Goal: Information Seeking & Learning: Learn about a topic

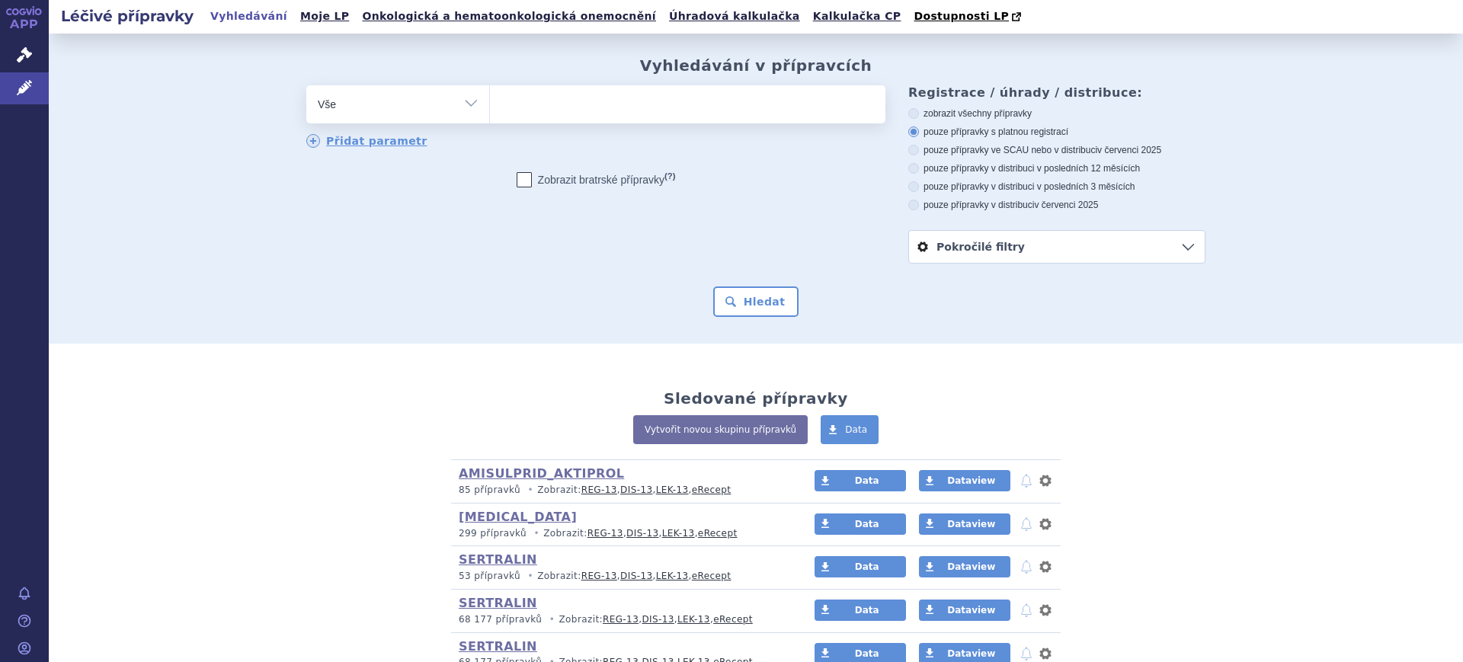
click at [401, 104] on select "Vše Přípravek/SUKL kód MAH VPOIS ATC/Aktivní látka Léková forma Síla" at bounding box center [397, 102] width 183 height 34
select select "filter-atc-group"
click at [306, 86] on select "Vše Přípravek/SUKL kód MAH VPOIS ATC/Aktivní látka Léková forma Síla" at bounding box center [397, 102] width 183 height 34
click at [600, 110] on ul at bounding box center [687, 101] width 395 height 32
click at [490, 110] on select at bounding box center [489, 104] width 1 height 38
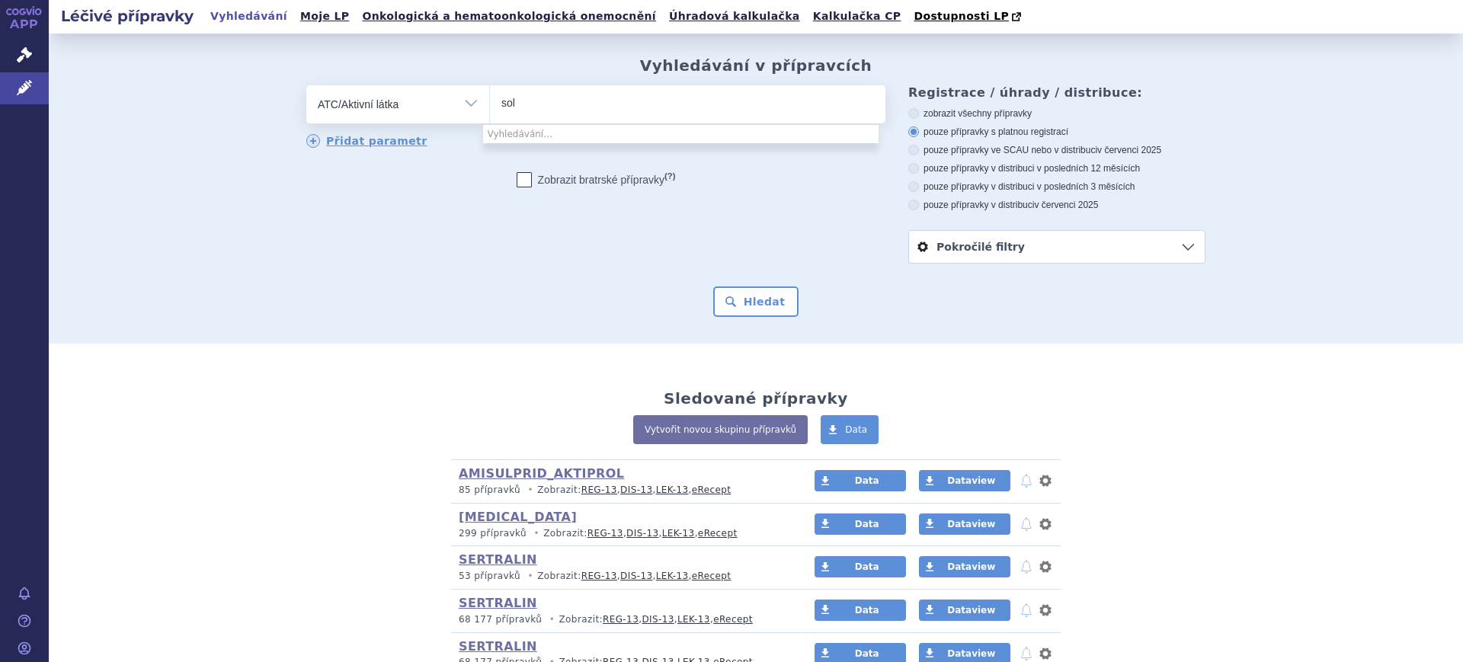
type input "soli"
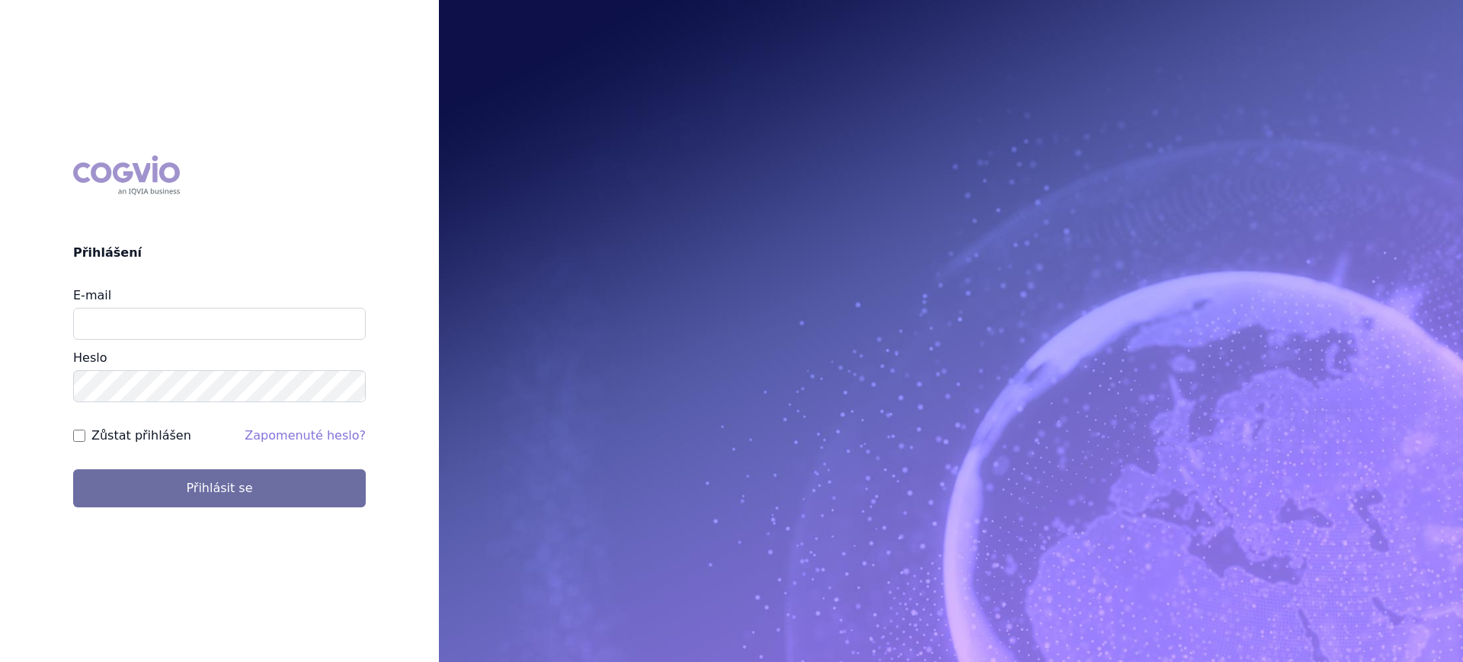
type input "[PERSON_NAME][EMAIL_ADDRESS][PERSON_NAME][DOMAIN_NAME]"
click at [194, 509] on div "COGVIO Přihlášení E-mail lucie.sichtova@medochemie.com Heslo Zůstat přihlášen Z…" at bounding box center [219, 331] width 439 height 376
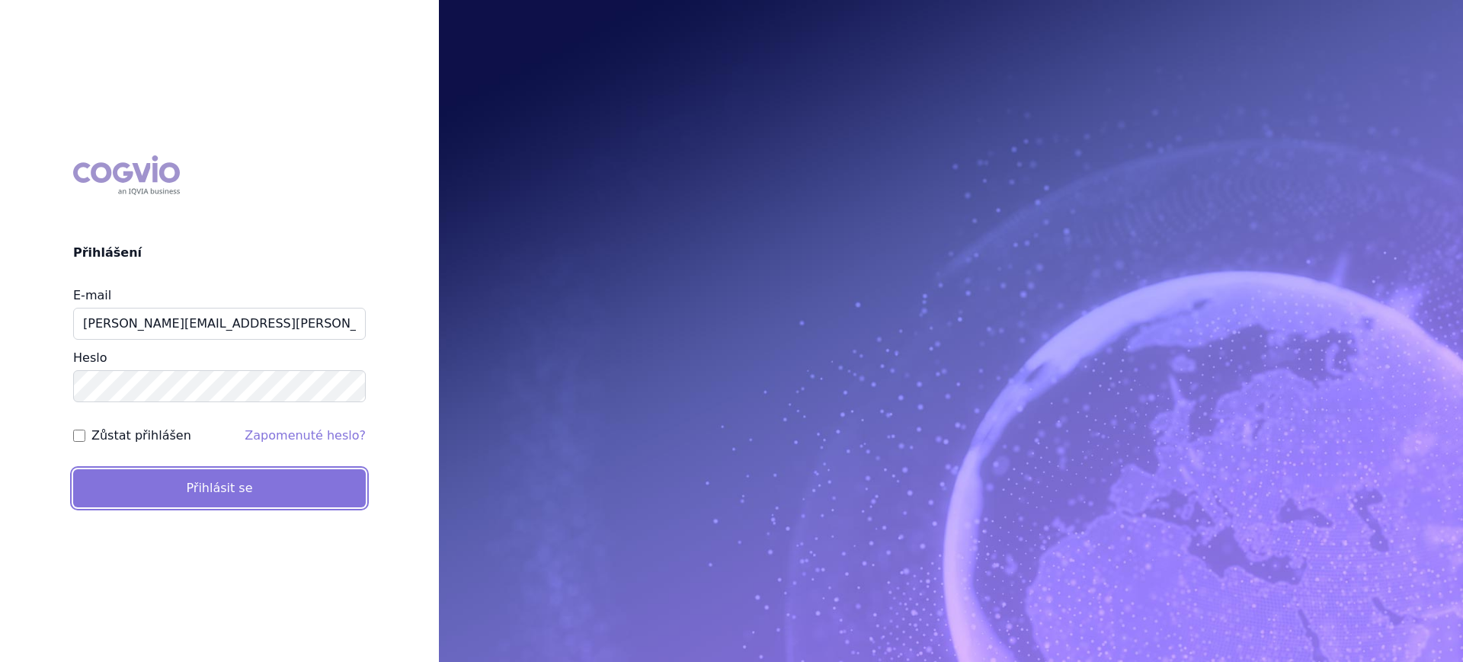
click at [200, 495] on button "Přihlásit se" at bounding box center [219, 488] width 293 height 38
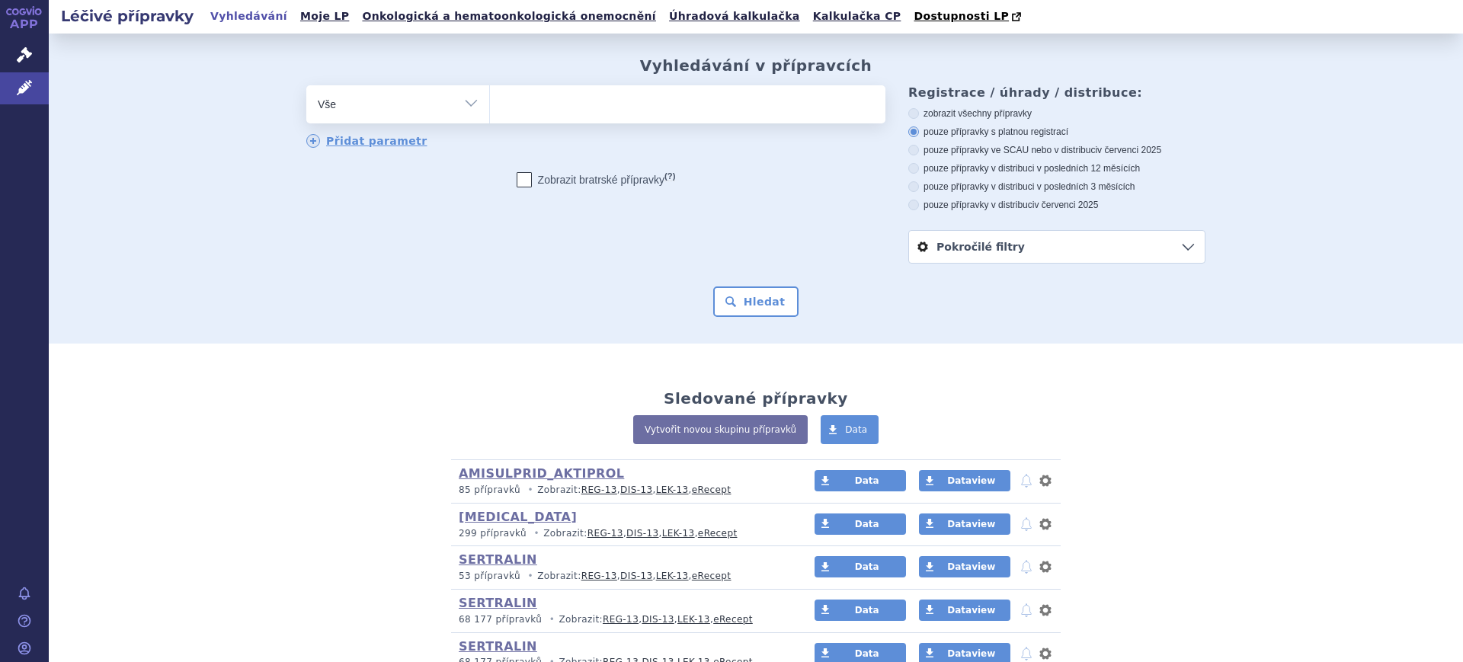
click at [402, 109] on select "Vše Přípravek/SUKL kód MAH VPOIS ATC/Aktivní látka Léková forma Síla" at bounding box center [397, 102] width 183 height 34
click at [470, 105] on select "Vše Přípravek/SUKL kód MAH VPOIS ATC/Aktivní látka Léková forma Síla" at bounding box center [397, 102] width 183 height 34
click at [469, 106] on select "Vše Přípravek/SUKL kód MAH VPOIS ATC/Aktivní látka Léková forma Síla" at bounding box center [397, 102] width 183 height 34
select select "filter-atc-group"
click at [306, 86] on select "Vše Přípravek/SUKL kód MAH VPOIS ATC/Aktivní látka Léková forma Síla" at bounding box center [397, 102] width 183 height 34
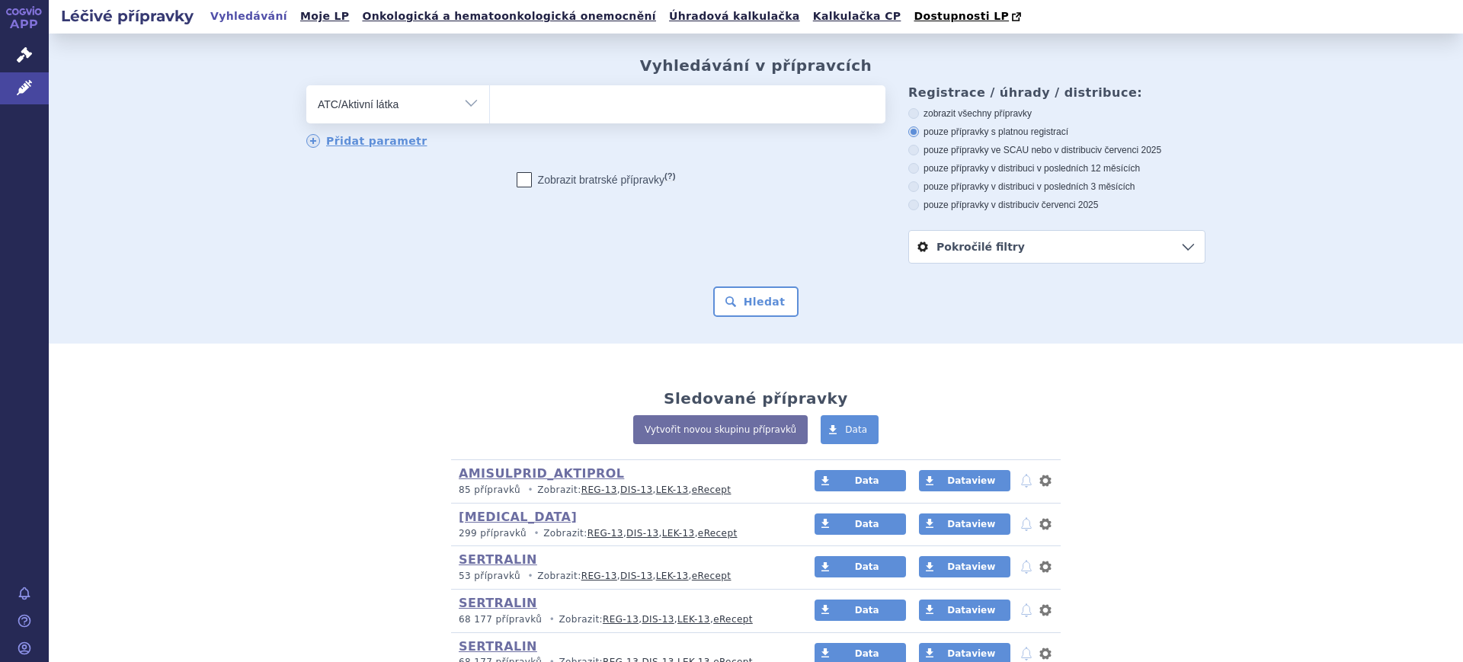
click at [538, 119] on span at bounding box center [687, 104] width 395 height 38
click at [490, 119] on select at bounding box center [489, 104] width 1 height 38
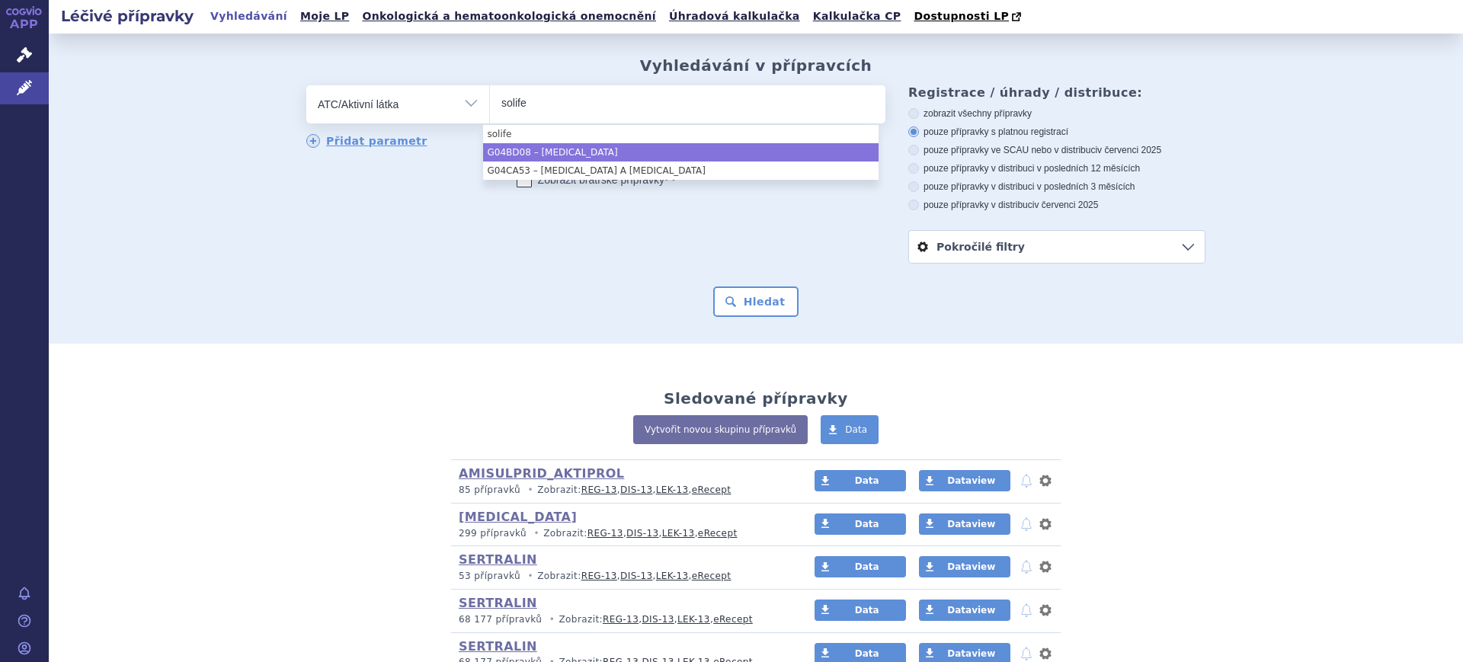
type input "solife"
select select "G04BD08"
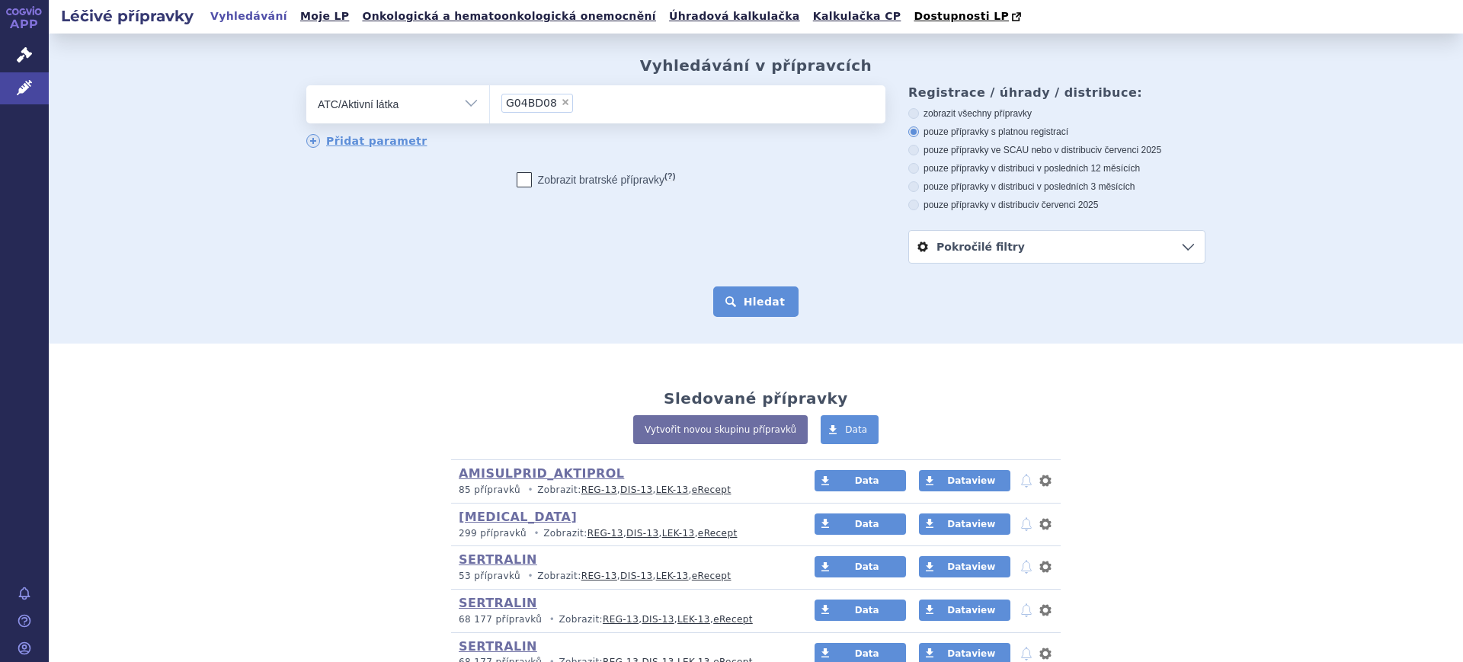
click at [757, 293] on button "Hledat" at bounding box center [756, 301] width 86 height 30
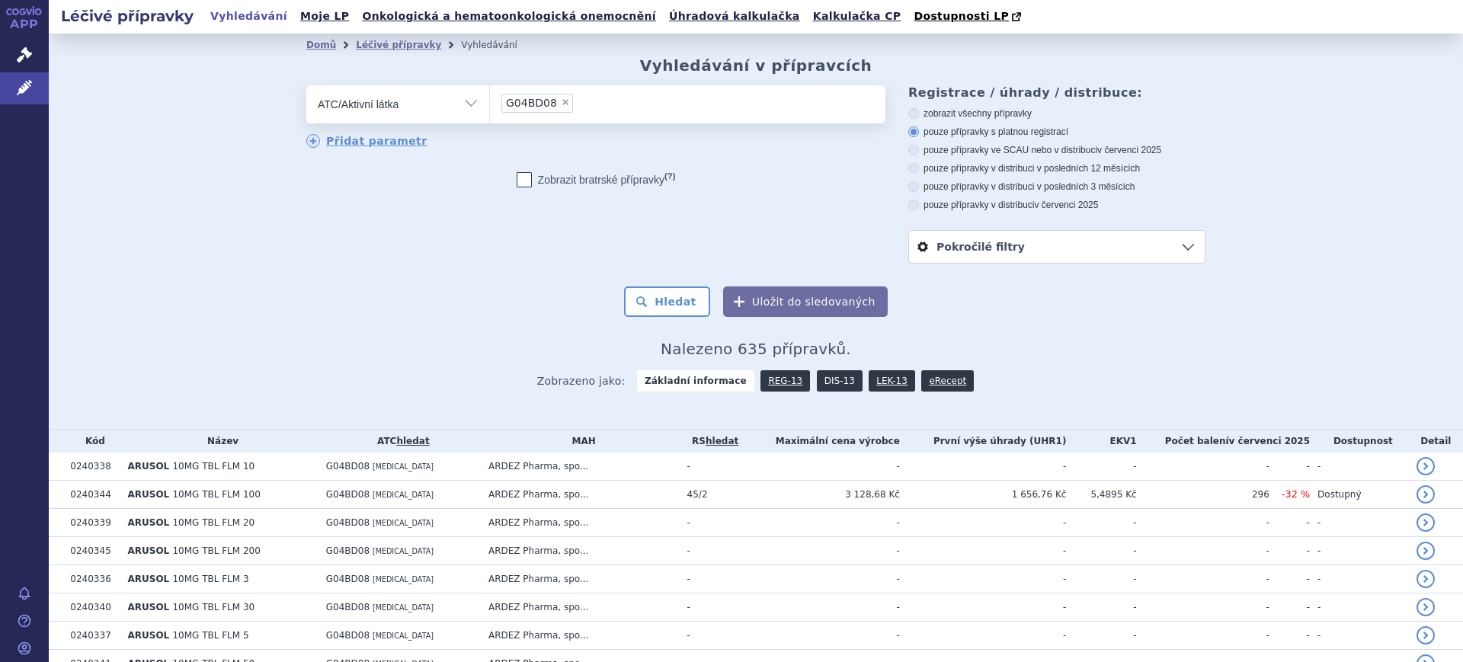
click at [821, 385] on link "DIS-13" at bounding box center [840, 380] width 46 height 21
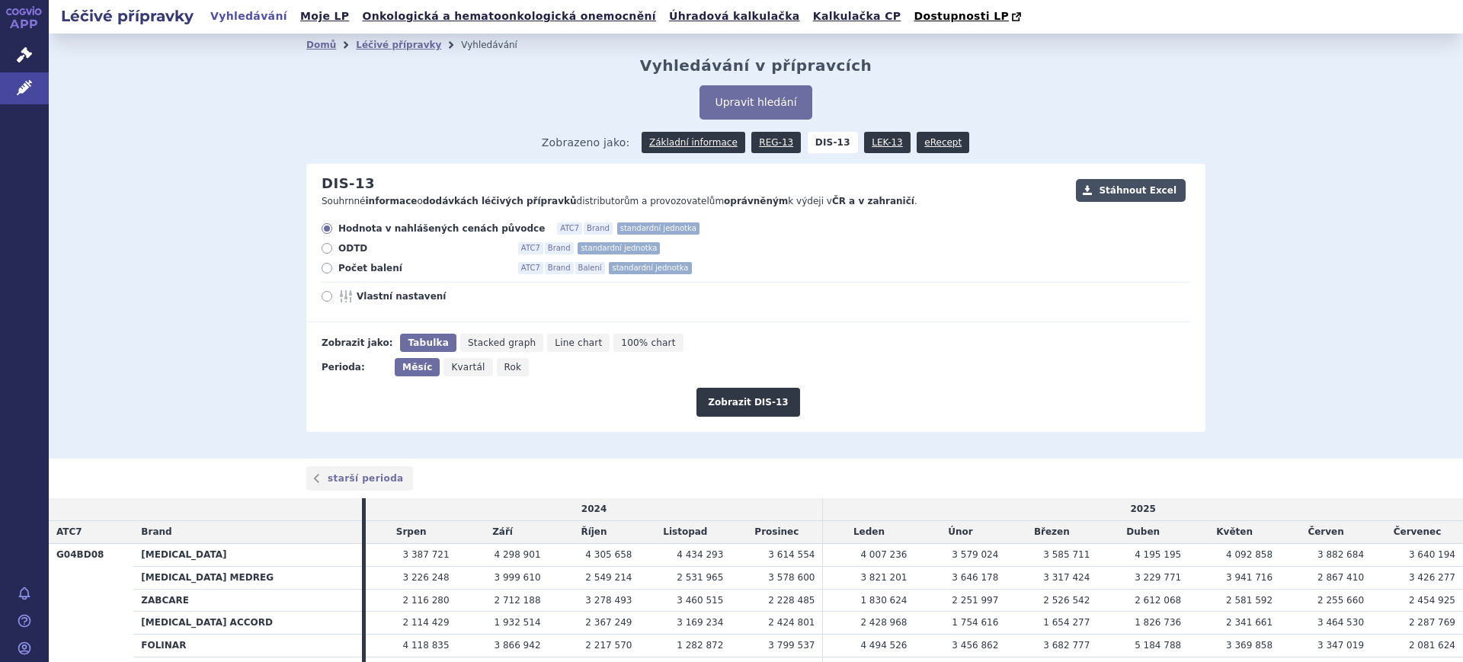
click at [1136, 184] on button "Stáhnout Excel" at bounding box center [1131, 190] width 110 height 23
click at [375, 271] on span "Počet balení" at bounding box center [422, 268] width 168 height 12
click at [333, 271] on input "Počet balení ATC7 Brand Balení standardní jednotka" at bounding box center [328, 270] width 10 height 10
radio input "true"
click at [374, 293] on span "Vlastní nastavení" at bounding box center [440, 296] width 168 height 12
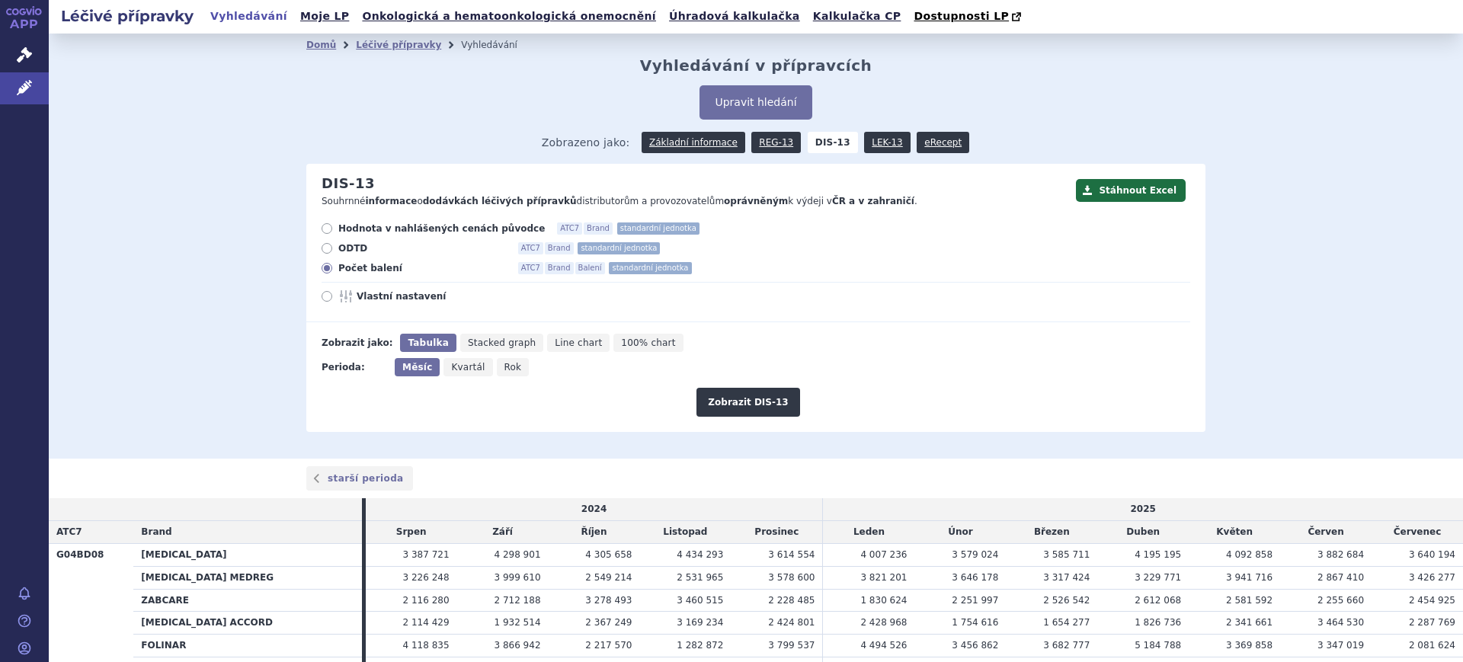
click at [333, 293] on input "Vlastní nastavení" at bounding box center [328, 298] width 10 height 10
radio input "true"
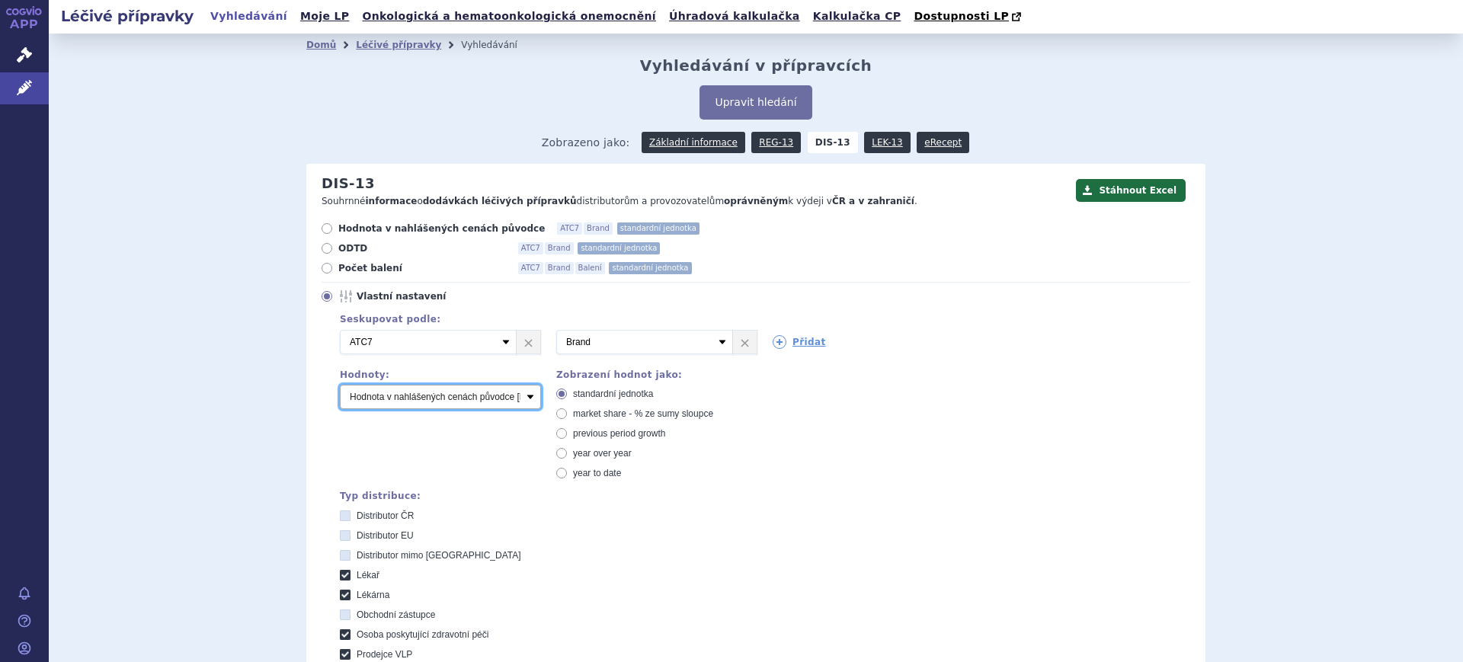
click at [399, 397] on select "Počet balení Hodnota v nahlášených cenách původce [DIS-13] Hodnota v maximálníc…" at bounding box center [440, 397] width 201 height 24
click at [340, 385] on select "Počet balení Hodnota v nahlášených cenách původce [DIS-13] Hodnota v maximálníc…" at bounding box center [440, 397] width 201 height 24
click at [1124, 199] on button "Stáhnout Excel" at bounding box center [1131, 190] width 110 height 23
click at [453, 390] on select "Počet balení Hodnota v nahlášených cenách původce [DIS-13] Hodnota v maximálníc…" at bounding box center [440, 397] width 201 height 24
select select "dddPerPackage"
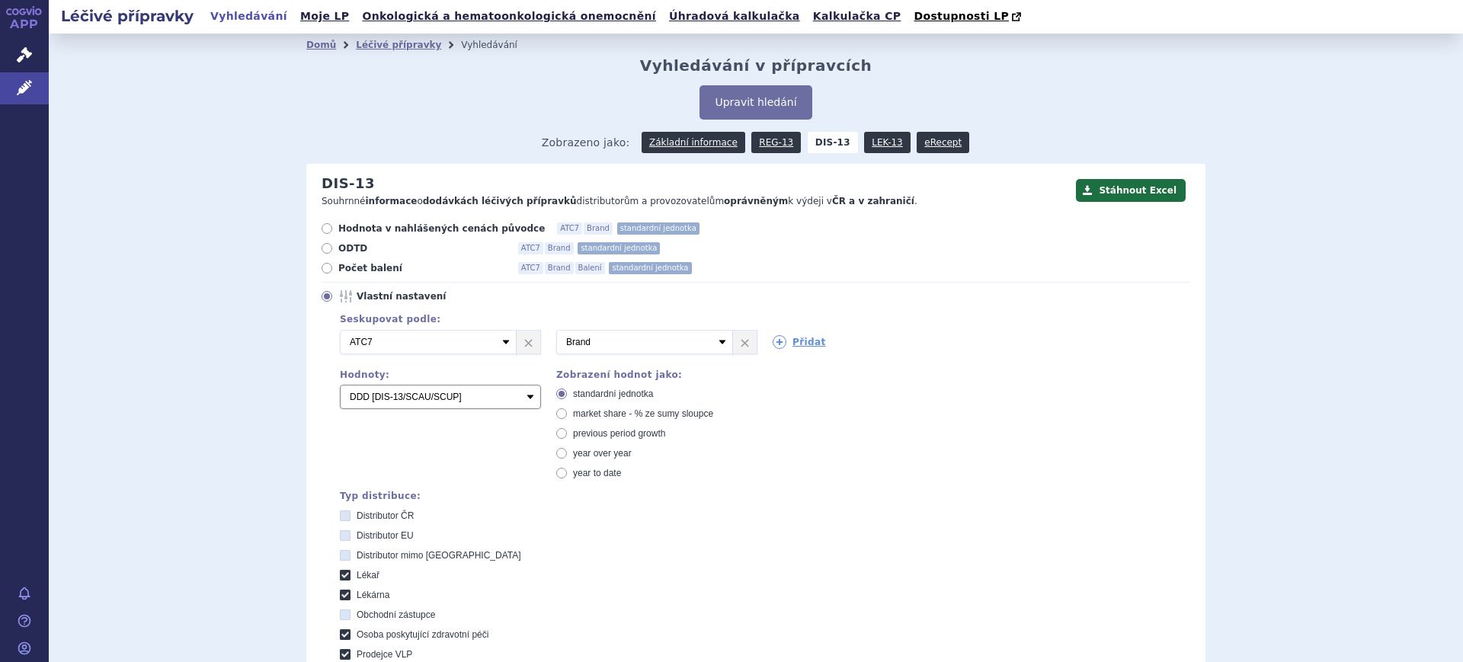
click at [340, 385] on select "Počet balení Hodnota v nahlášených cenách původce [DIS-13] Hodnota v maximálníc…" at bounding box center [440, 397] width 201 height 24
click at [1120, 191] on button "Stáhnout Excel" at bounding box center [1131, 190] width 110 height 23
click at [45, 85] on link "Léčivé přípravky" at bounding box center [24, 88] width 49 height 32
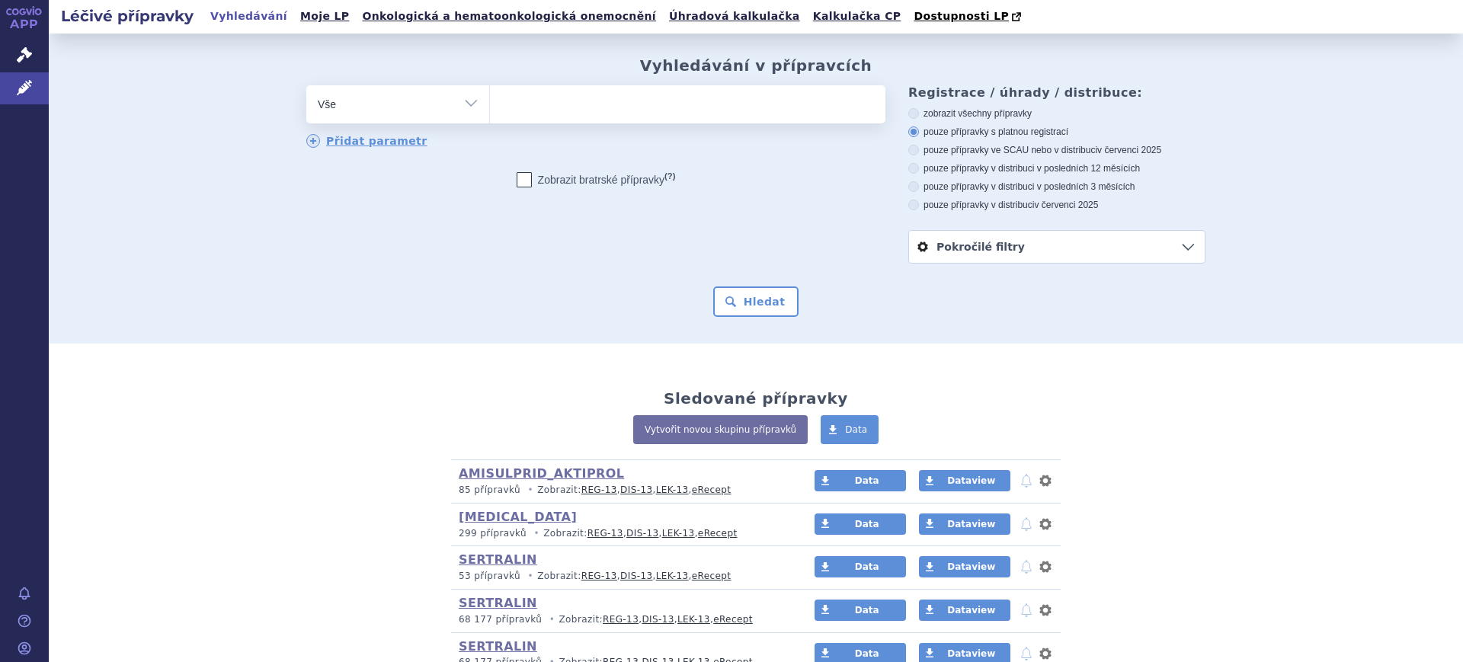
click at [384, 111] on select "Vše Přípravek/SUKL kód MAH VPOIS ATC/Aktivní látka Léková forma Síla" at bounding box center [397, 102] width 183 height 34
click at [407, 113] on select "Vše Přípravek/SUKL kód MAH VPOIS ATC/Aktivní látka Léková forma Síla" at bounding box center [397, 102] width 183 height 34
click at [449, 113] on select "Vše Přípravek/SUKL kód MAH VPOIS ATC/Aktivní látka Léková forma Síla" at bounding box center [397, 102] width 183 height 34
select select "filter-atc-group"
click at [306, 86] on select "Vše Přípravek/SUKL kód MAH VPOIS ATC/Aktivní látka Léková forma Síla" at bounding box center [397, 102] width 183 height 34
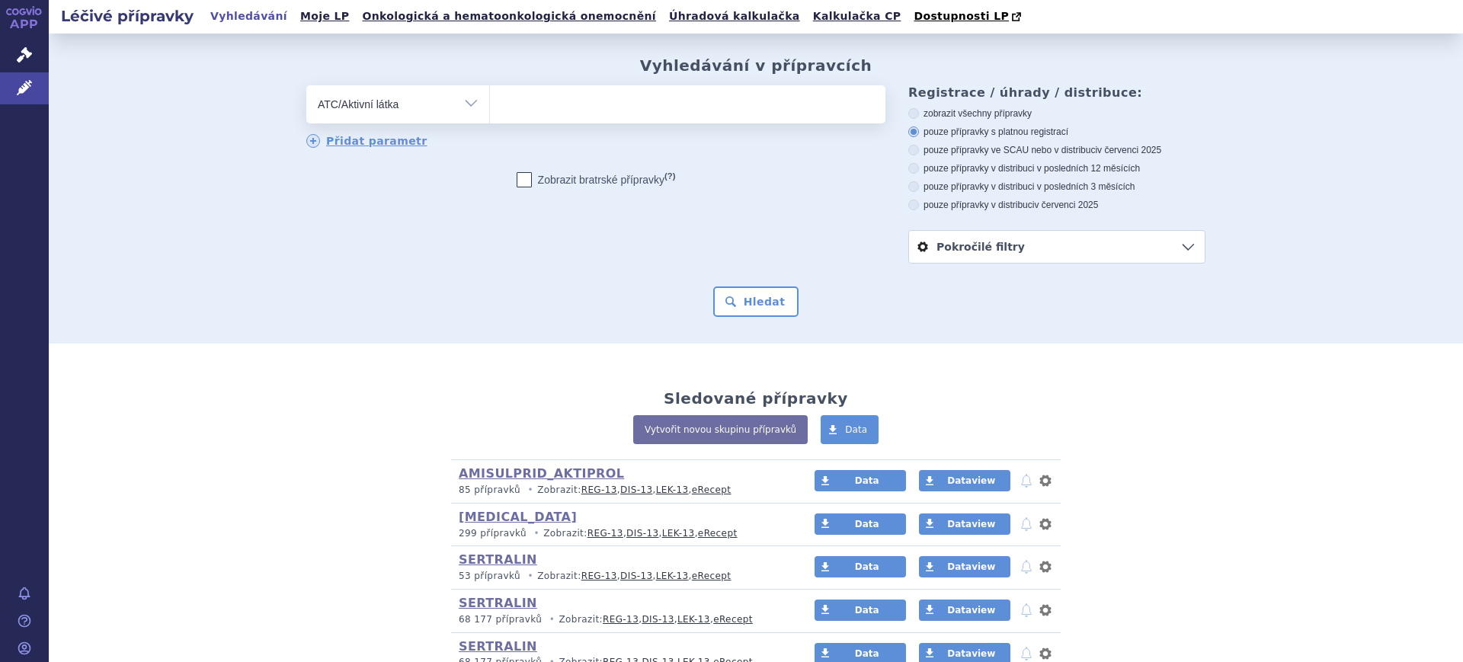
click at [564, 117] on ul at bounding box center [687, 101] width 395 height 32
click at [490, 117] on select at bounding box center [489, 104] width 1 height 38
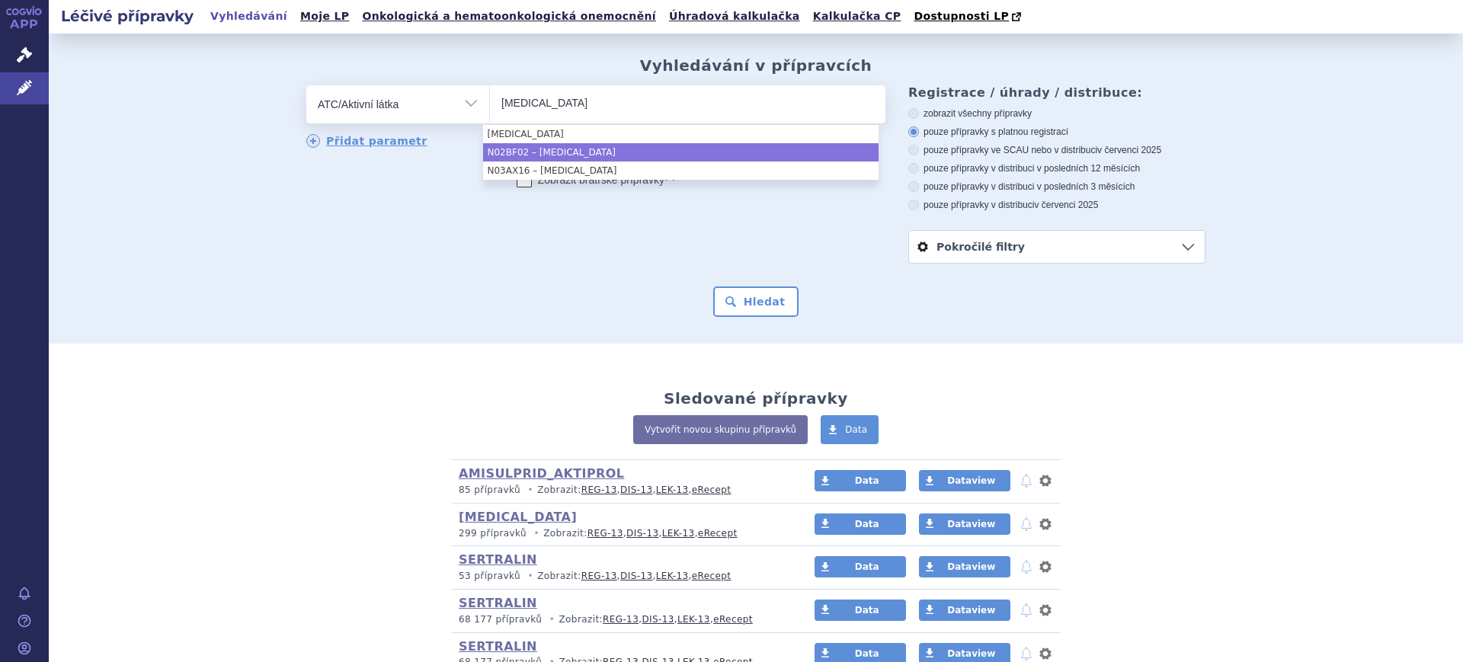
type input "pregabalin"
select select "N02BF02"
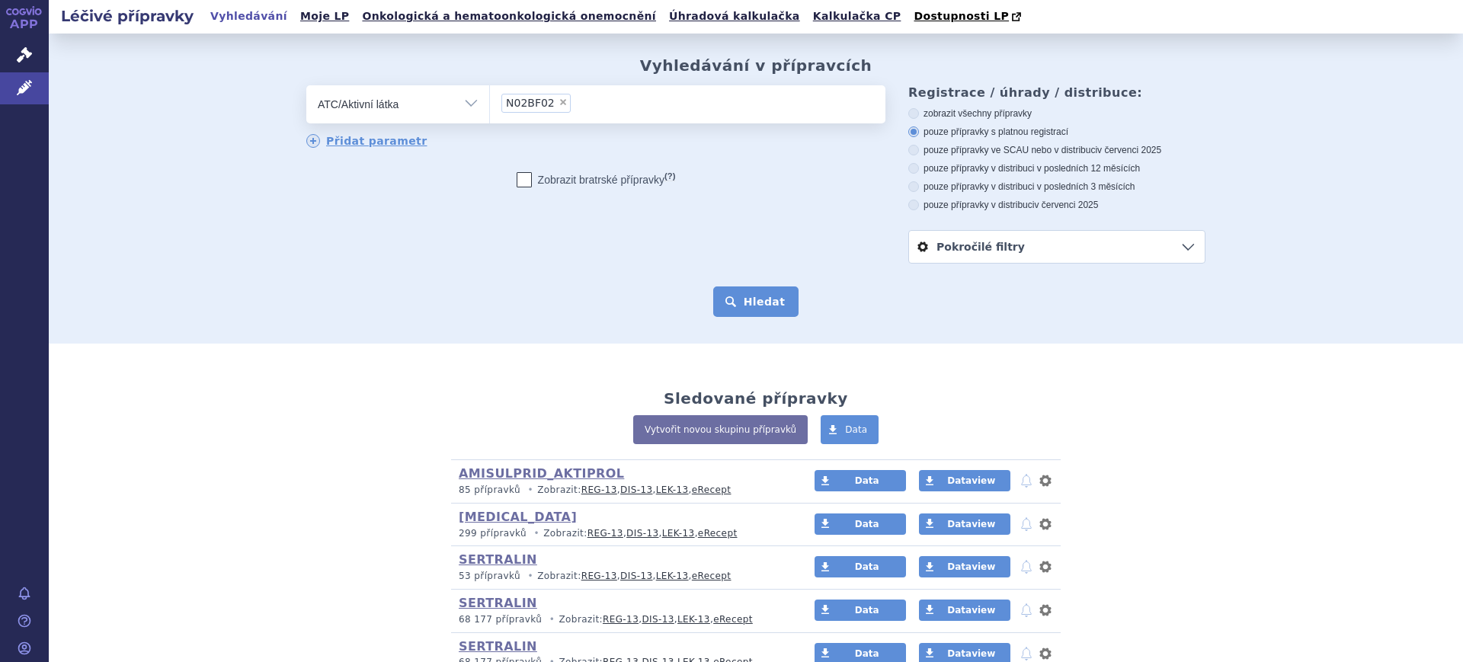
click at [714, 296] on button "Hledat" at bounding box center [756, 301] width 86 height 30
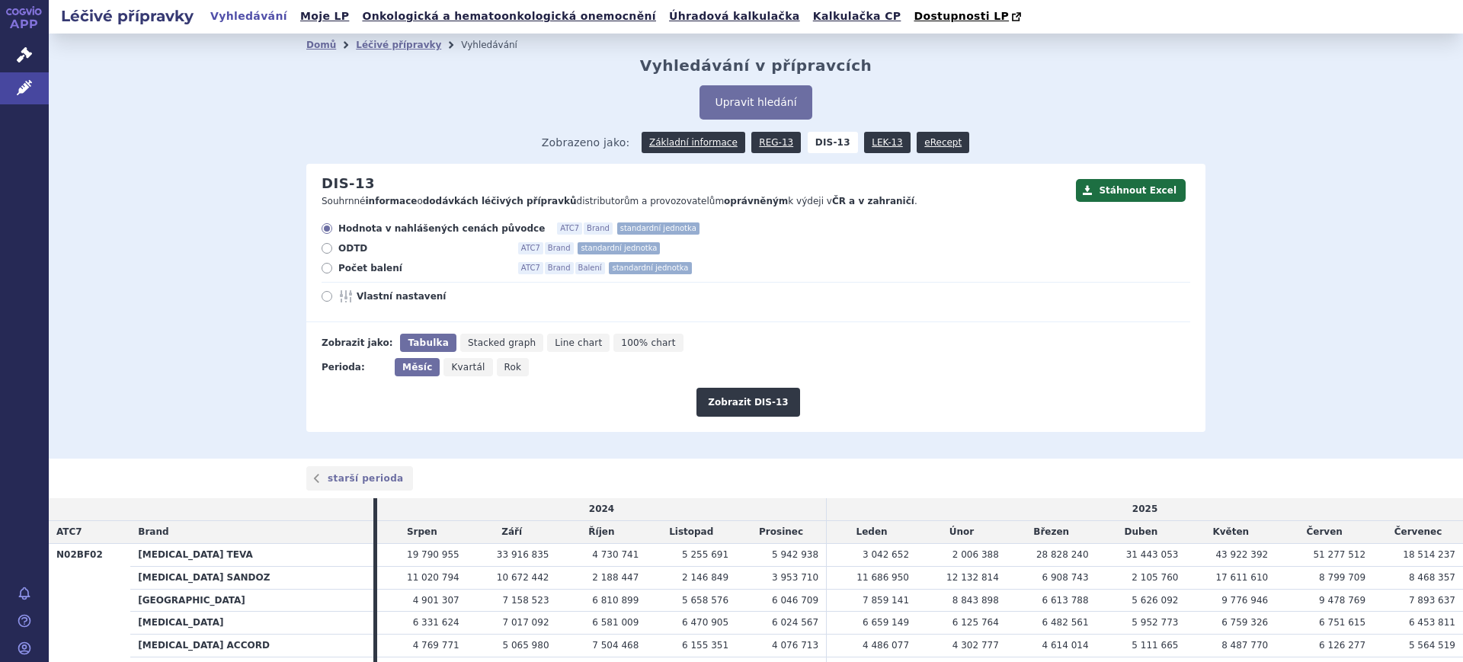
click at [356, 302] on span "Vlastní nastavení" at bounding box center [440, 296] width 168 height 12
click at [333, 302] on input "Vlastní nastavení" at bounding box center [328, 298] width 10 height 10
radio input "true"
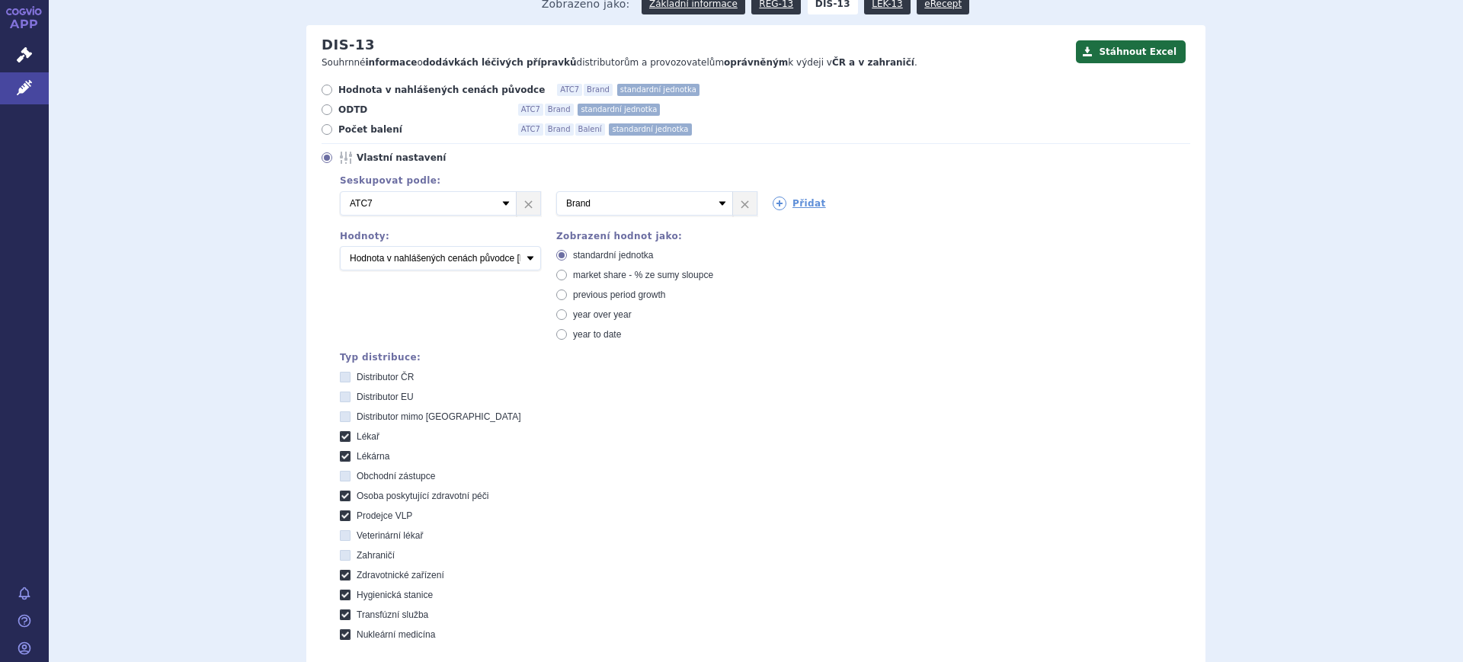
scroll to position [286, 0]
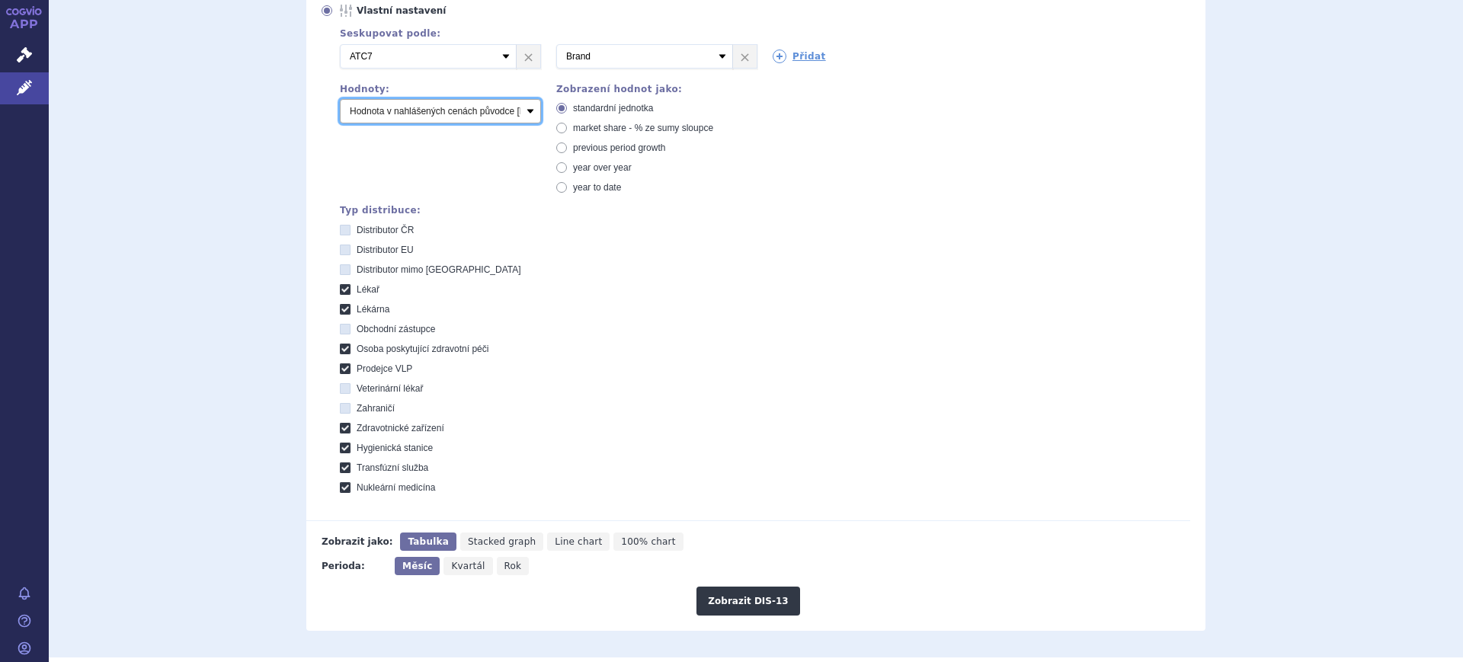
click at [423, 113] on select "Počet balení Hodnota v nahlášených cenách původce [DIS-13] Hodnota v maximálníc…" at bounding box center [440, 111] width 201 height 24
select select "packages"
click at [340, 100] on select "Počet balení Hodnota v nahlášených cenách původce [DIS-13] Hodnota v maximálníc…" at bounding box center [440, 111] width 201 height 24
click at [765, 64] on div "2 Vyberte groupování ATC3 ATC5 ATC7 Brand Balení SÚKL kód MAH VPOIS Referenční …" at bounding box center [756, 56] width 865 height 24
click at [772, 59] on icon at bounding box center [779, 57] width 14 height 14
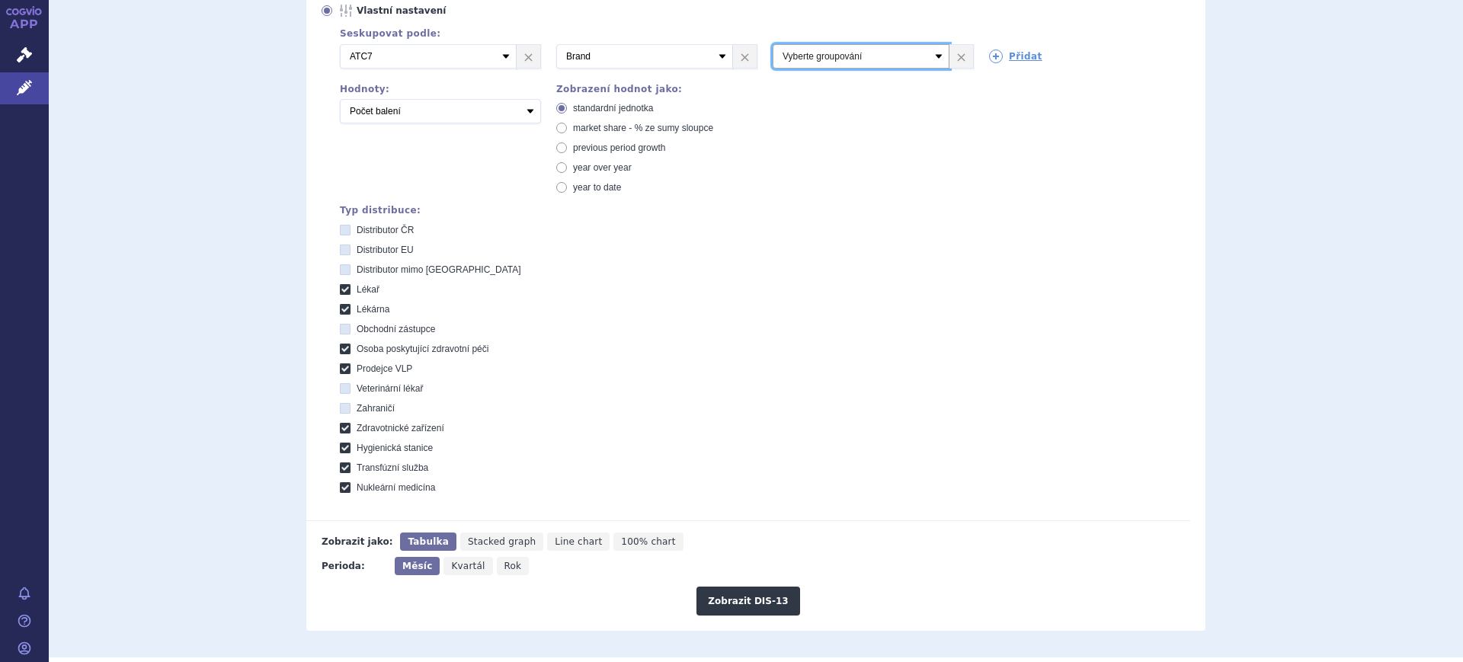
click at [811, 66] on select "Vyberte groupování ATC3 ATC5 ATC7 Brand Balení SÚKL kód MAH VPOIS Referenční sk…" at bounding box center [860, 56] width 177 height 24
select select "package"
click at [772, 45] on select "Vyberte groupování ATC3 ATC5 ATC7 Brand Balení SÚKL kód MAH VPOIS Referenční sk…" at bounding box center [860, 56] width 177 height 24
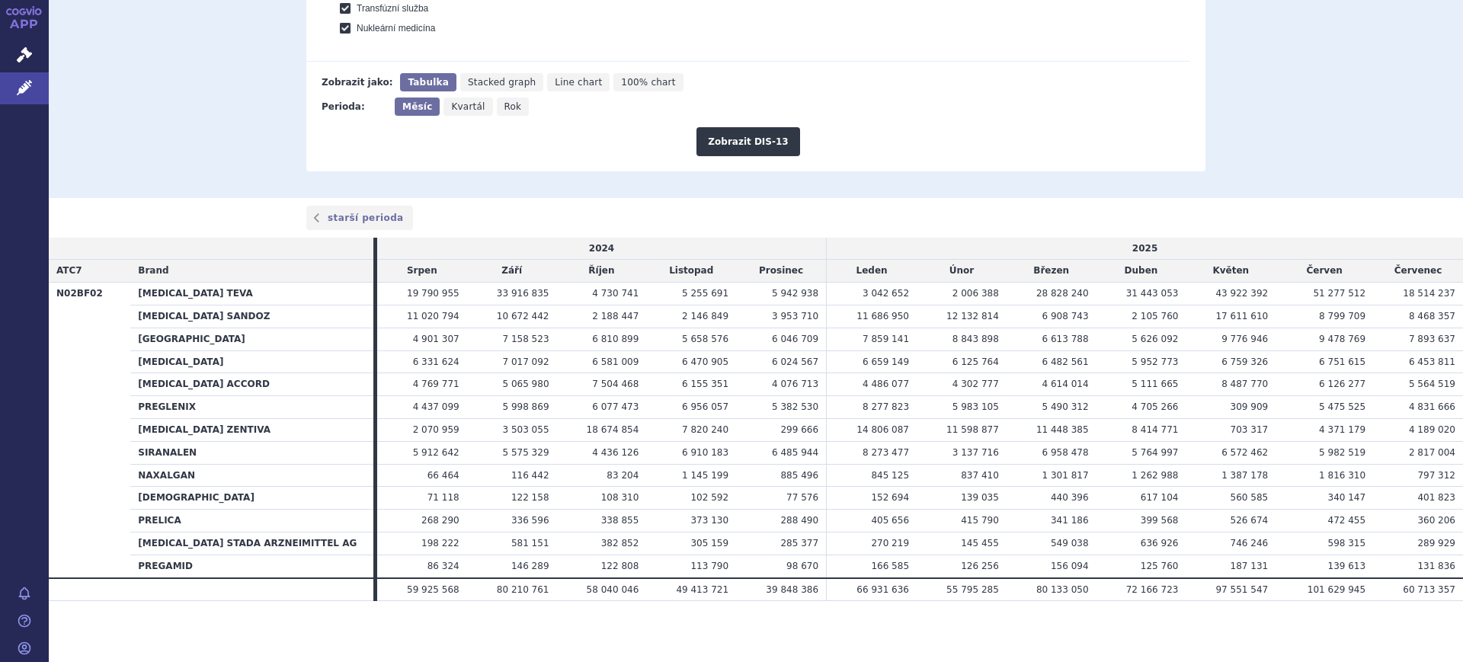
scroll to position [746, 0]
click at [769, 131] on button "Zobrazit DIS-13" at bounding box center [747, 141] width 103 height 29
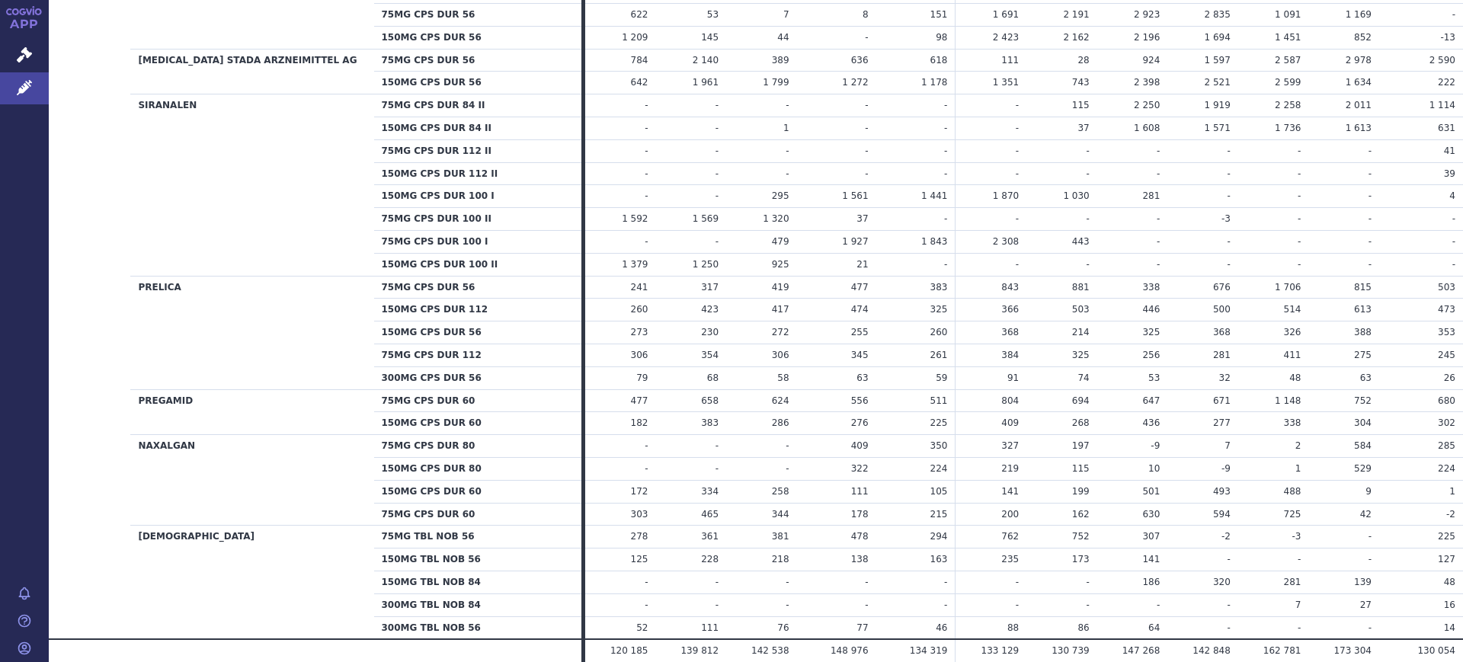
scroll to position [2240, 0]
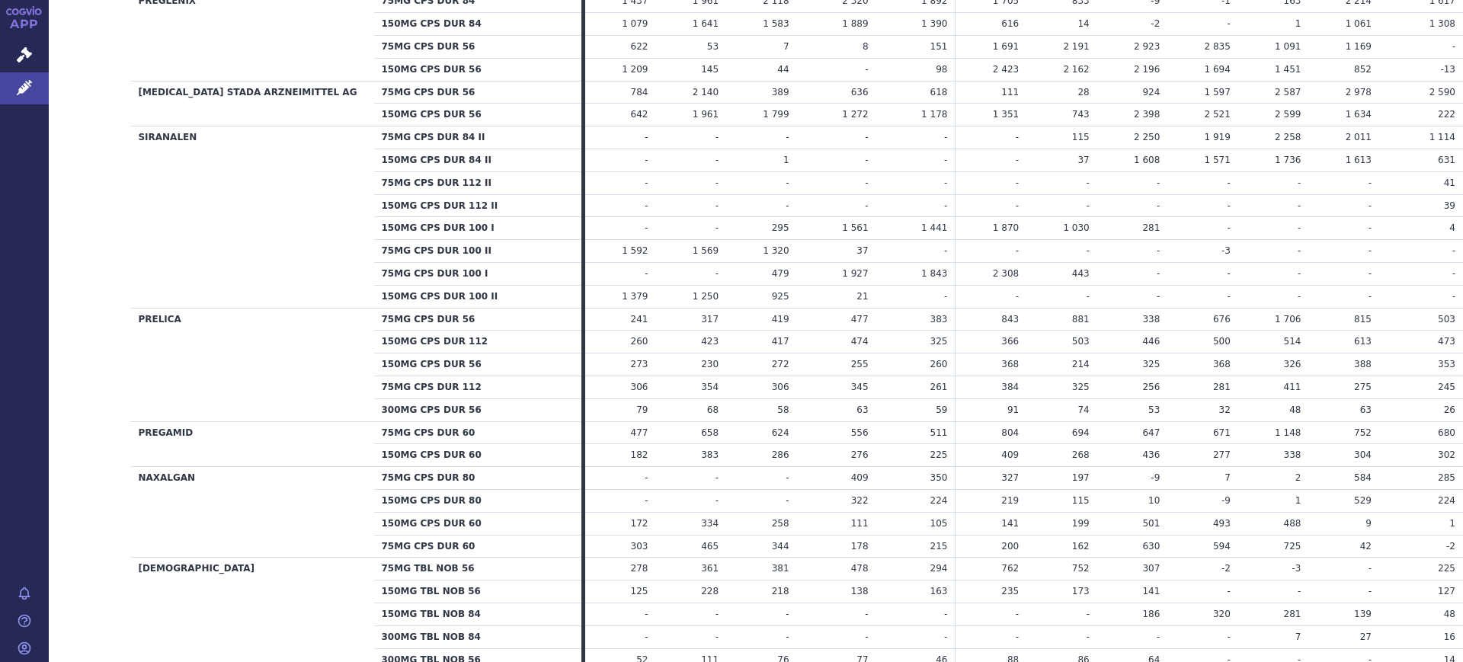
drag, startPoint x: 846, startPoint y: 225, endPoint x: 1080, endPoint y: 225, distance: 234.6
click at [1080, 225] on tr "150MG CPS DUR 100 I - - 295 1 561 1 441 1 870 - - -" at bounding box center [756, 228] width 1414 height 23
click at [1274, 372] on td "326" at bounding box center [1273, 364] width 71 height 23
